Goal: Information Seeking & Learning: Understand process/instructions

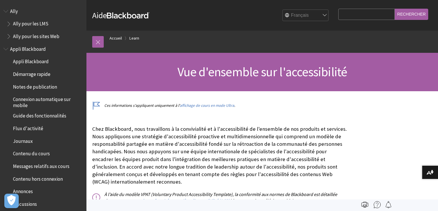
scroll to position [480, 0]
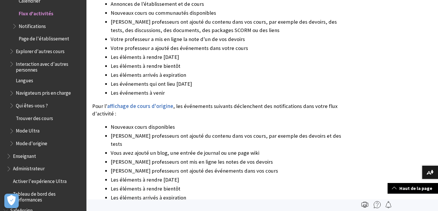
scroll to position [992, 0]
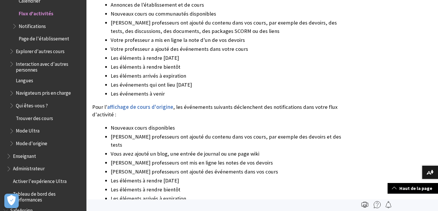
click at [44, 26] on span "Notifications" at bounding box center [32, 25] width 27 height 8
click at [44, 26] on span "Notifications" at bounding box center [34, 25] width 30 height 8
click at [47, 39] on span "Page de l'établissement" at bounding box center [44, 38] width 50 height 8
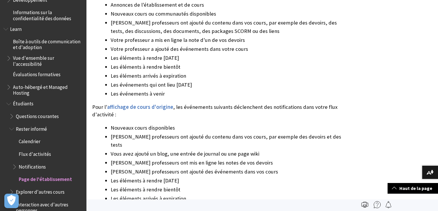
scroll to position [382, 0]
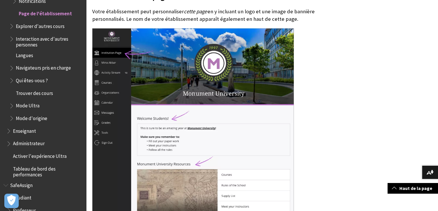
scroll to position [186, 0]
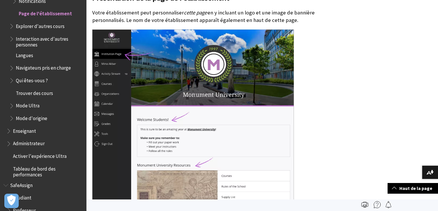
click at [58, 27] on span "Explorer d'autres cours" at bounding box center [40, 25] width 49 height 8
click at [58, 27] on span "Explorer d'autres cours" at bounding box center [42, 25] width 52 height 8
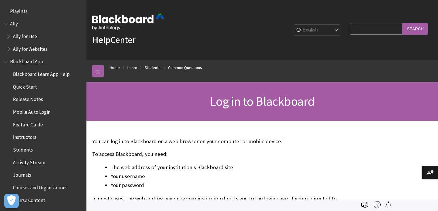
scroll to position [631, 0]
